Goal: Transaction & Acquisition: Purchase product/service

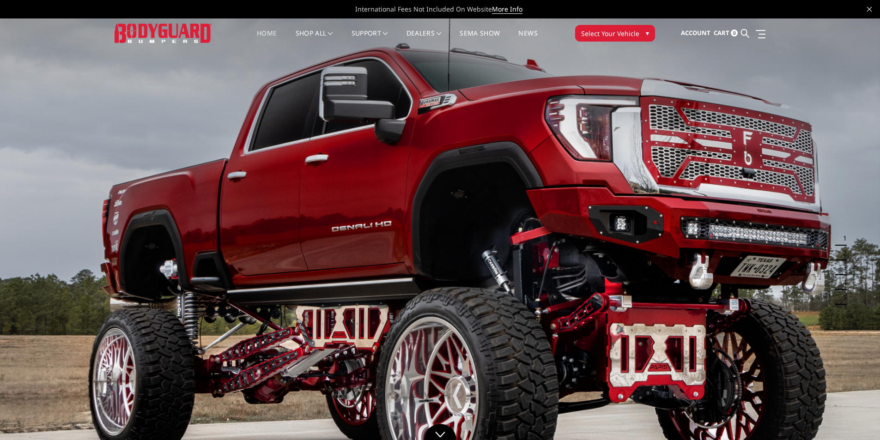
click at [619, 31] on span "Select Your Vehicle" at bounding box center [610, 34] width 58 height 10
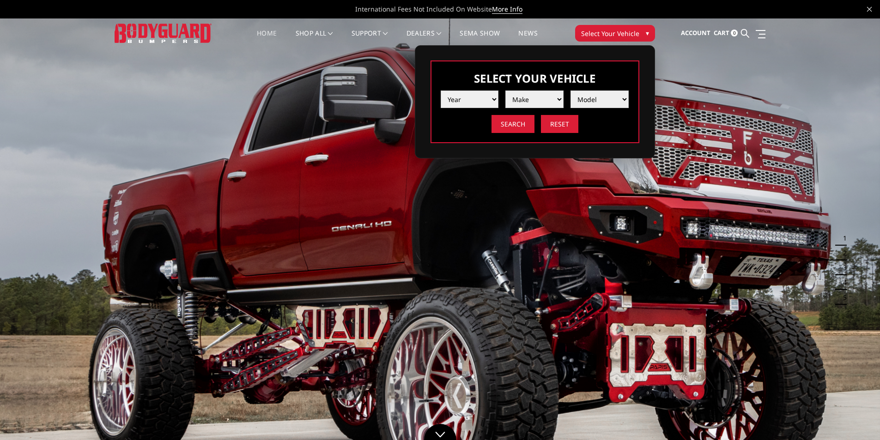
drag, startPoint x: 465, startPoint y: 97, endPoint x: 471, endPoint y: 97, distance: 6.5
click at [465, 97] on select "Year [DATE] 2024 2023 2022 2021 2020 2019 2018 2017 2016 2015 2014 2013 2012 20…" at bounding box center [470, 100] width 58 height 18
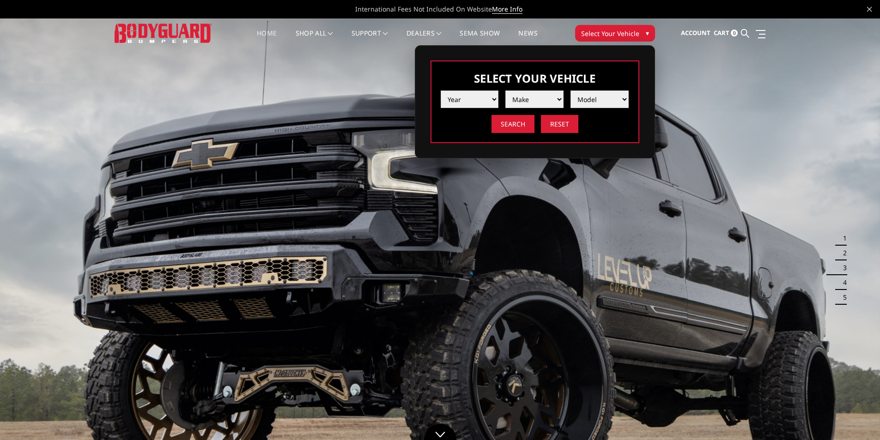
select select "yr_2021"
click at [441, 91] on select "Year [DATE] 2024 2023 2022 2021 2020 2019 2018 2017 2016 2015 2014 2013 2012 20…" at bounding box center [470, 100] width 58 height 18
click at [536, 99] on select "Make Chevrolet Ford GMC Ram Toyota" at bounding box center [534, 100] width 58 height 18
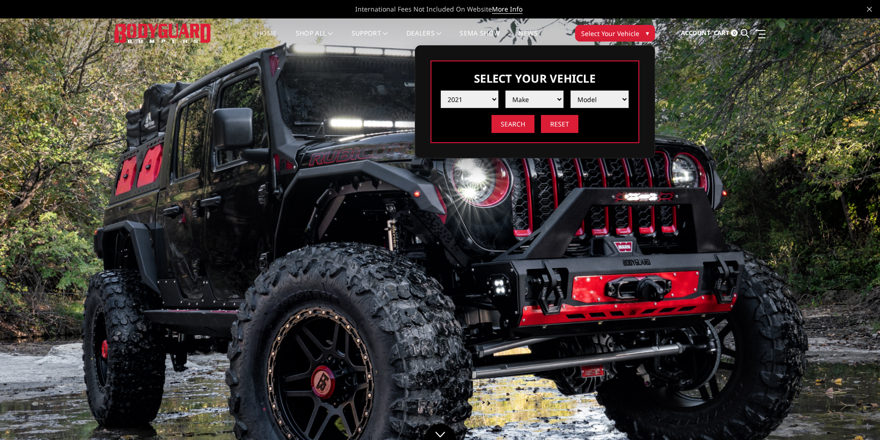
select select "mk_chevrolet"
click at [505, 91] on select "Make Chevrolet Ford GMC Ram Toyota" at bounding box center [534, 100] width 58 height 18
click at [587, 102] on select "Model Silverado 1500 Silverado 2500 / 3500 Silverado 4500 / 5500 / 6500" at bounding box center [599, 100] width 58 height 18
select select "md_silverado-1500"
click at [570, 91] on select "Model Silverado 1500 Silverado 2500 / 3500 Silverado 4500 / 5500 / 6500" at bounding box center [599, 100] width 58 height 18
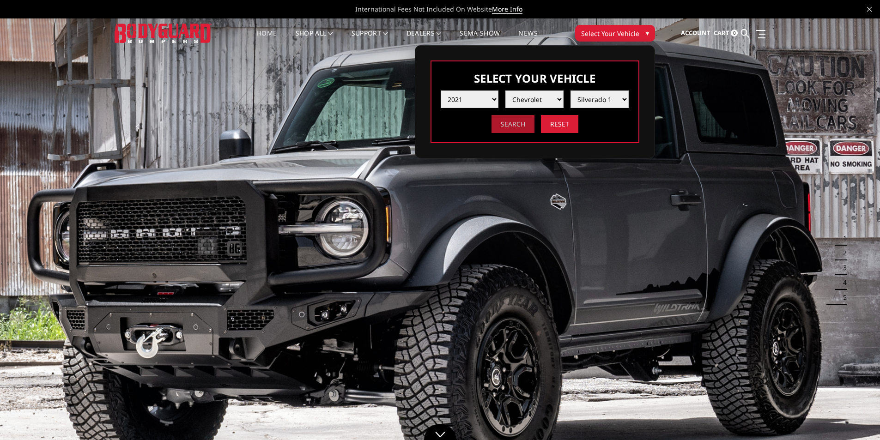
click at [518, 125] on input "Search" at bounding box center [512, 124] width 43 height 18
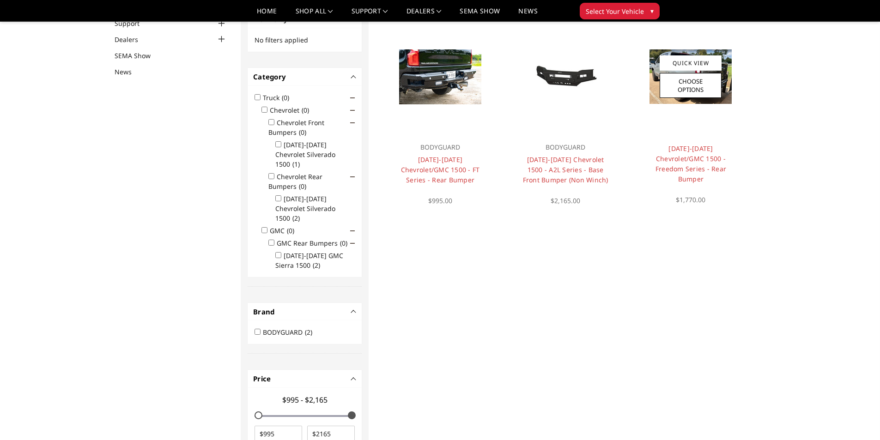
scroll to position [74, 0]
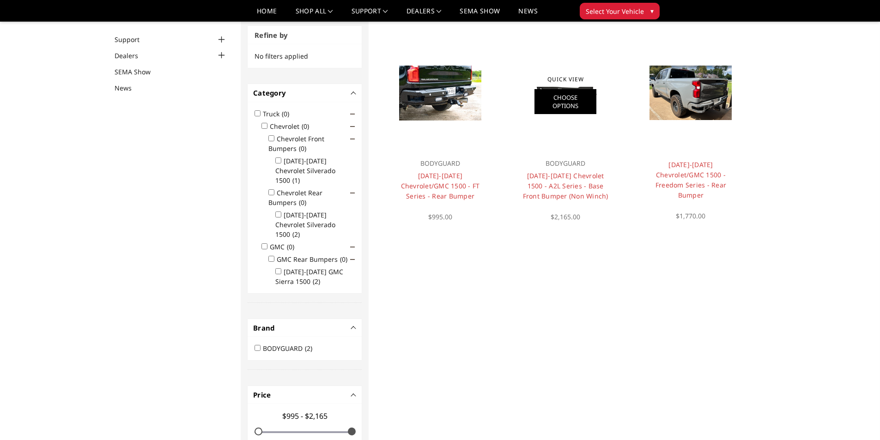
click at [563, 96] on link "Choose Options" at bounding box center [565, 101] width 62 height 25
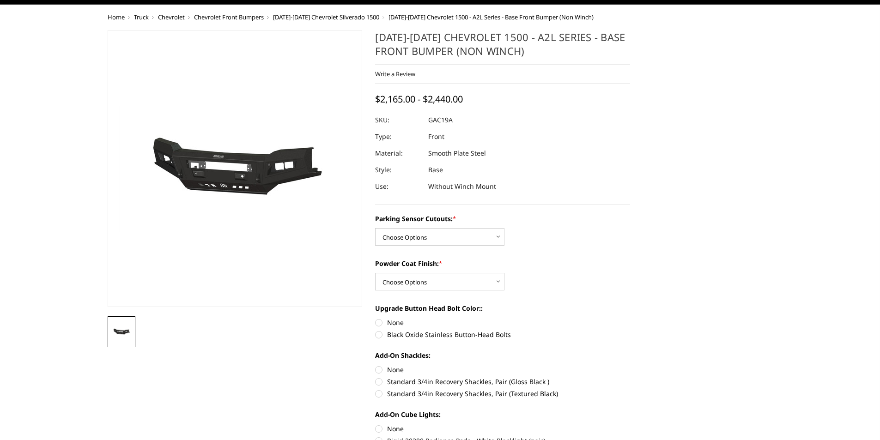
scroll to position [46, 0]
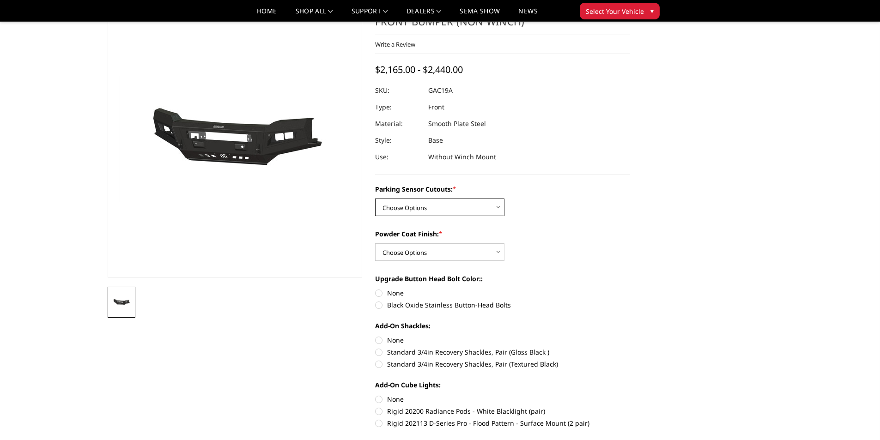
click at [481, 213] on select "Choose Options WITH Parking Sensor Cutouts WITHOUT Parking Sensor Cutouts" at bounding box center [439, 208] width 129 height 18
select select "3866"
click at [375, 199] on select "Choose Options WITH Parking Sensor Cutouts WITHOUT Parking Sensor Cutouts" at bounding box center [439, 208] width 129 height 18
click at [445, 255] on select "Choose Options Bare Metal Textured Black Powder Coat" at bounding box center [439, 252] width 129 height 18
select select "3868"
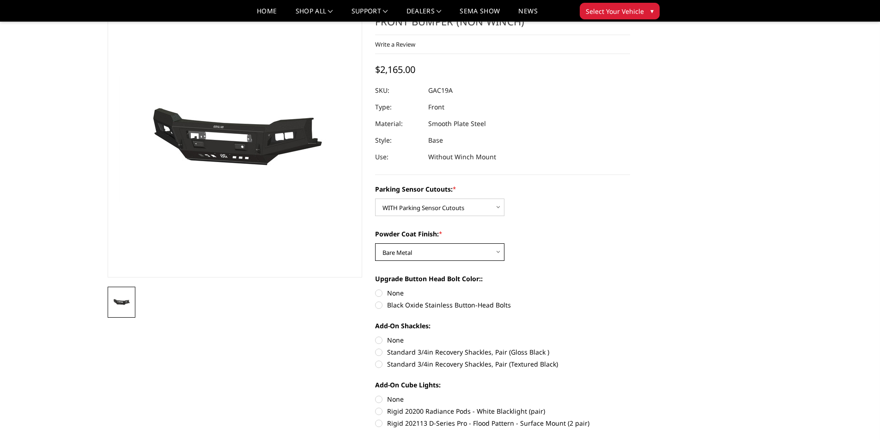
click at [375, 243] on select "Choose Options Bare Metal Textured Black Powder Coat" at bounding box center [439, 252] width 129 height 18
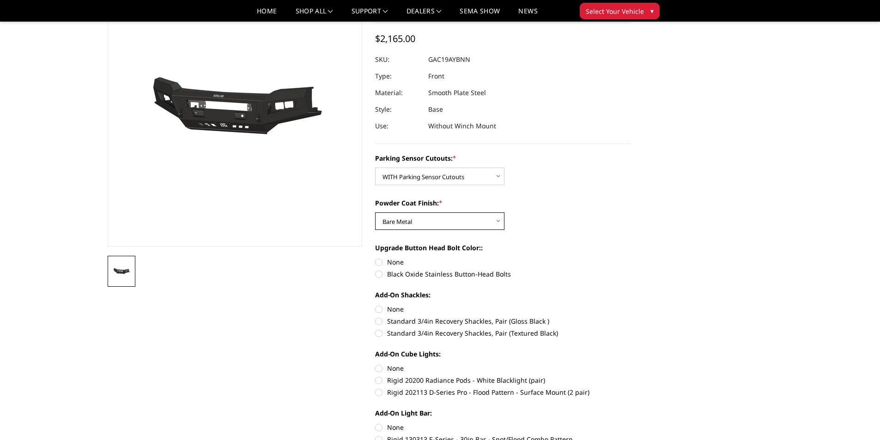
scroll to position [92, 0]
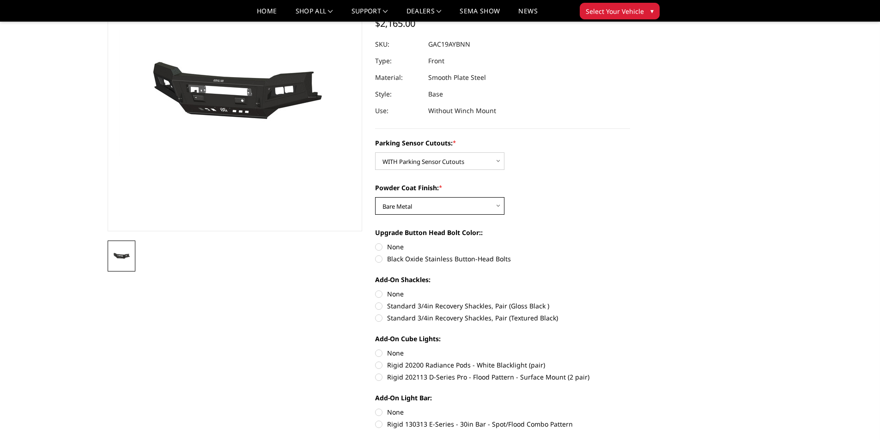
click at [410, 206] on select "Choose Options Bare Metal Textured Black Powder Coat" at bounding box center [439, 206] width 129 height 18
click at [375, 197] on select "Choose Options Bare Metal Textured Black Powder Coat" at bounding box center [439, 206] width 129 height 18
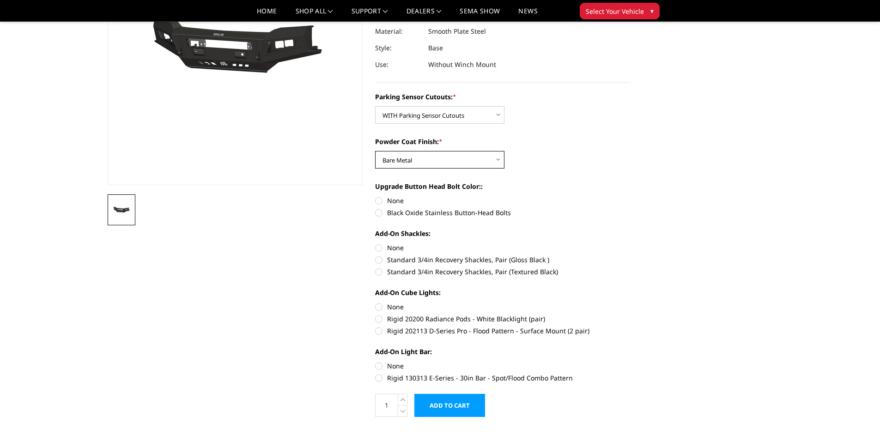
scroll to position [0, 0]
